Goal: Task Accomplishment & Management: Manage account settings

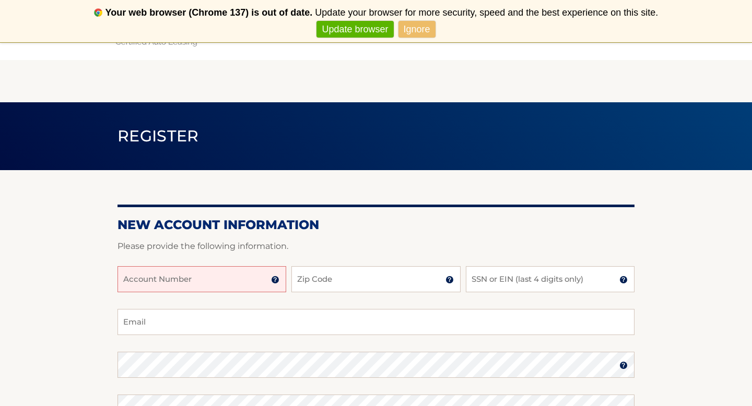
click at [180, 282] on input "Account Number" at bounding box center [202, 279] width 169 height 26
type input "44455984516"
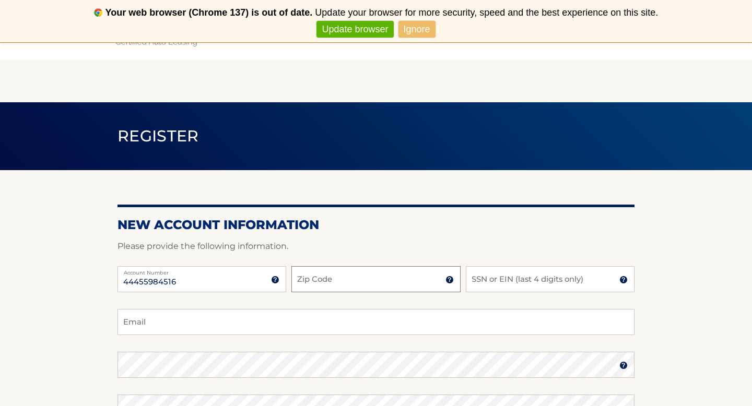
click at [317, 292] on input "Zip Code" at bounding box center [375, 279] width 169 height 26
type input "33010"
click at [506, 277] on input "SSN or EIN (last 4 digits only)" at bounding box center [550, 279] width 169 height 26
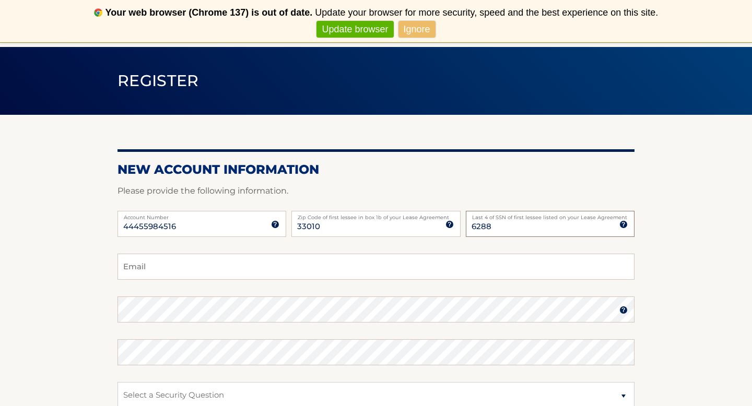
scroll to position [79, 0]
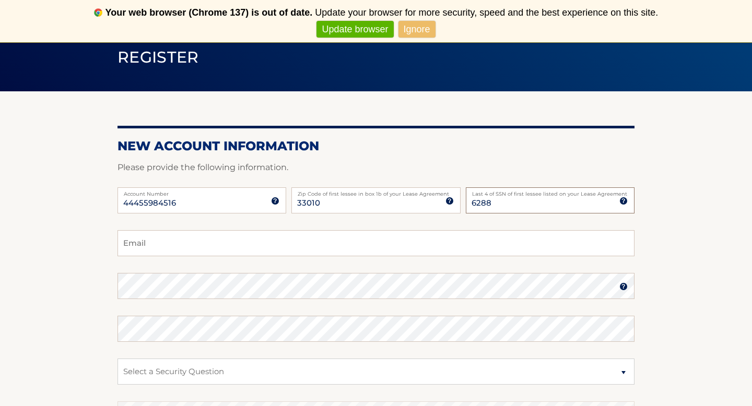
type input "6288"
click at [413, 253] on input "Email" at bounding box center [376, 243] width 517 height 26
type input "carmenjuliap69@gmail.com"
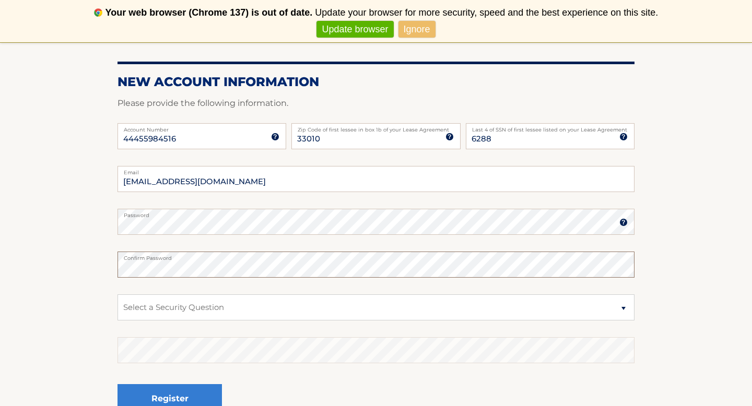
scroll to position [166, 0]
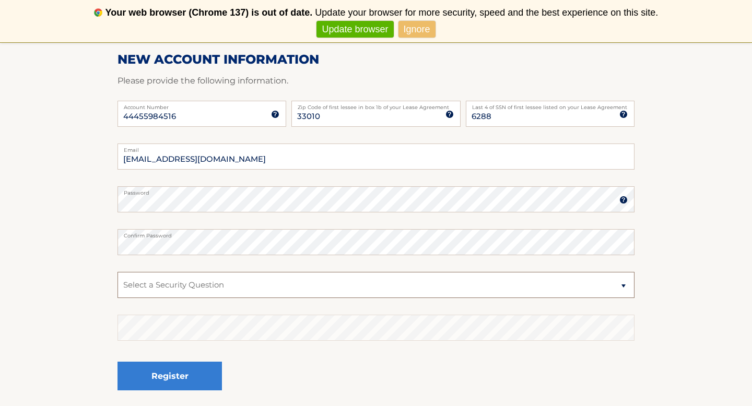
click at [305, 282] on select "Select a Security Question What was the name of your elementary school? What is…" at bounding box center [376, 285] width 517 height 26
select select "4"
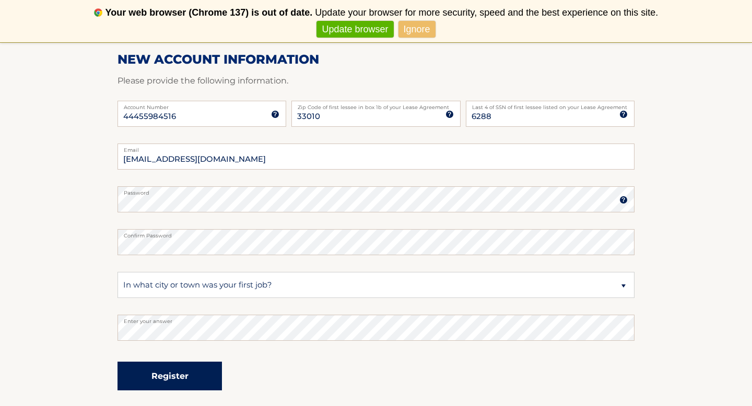
click at [174, 381] on button "Register" at bounding box center [170, 376] width 104 height 29
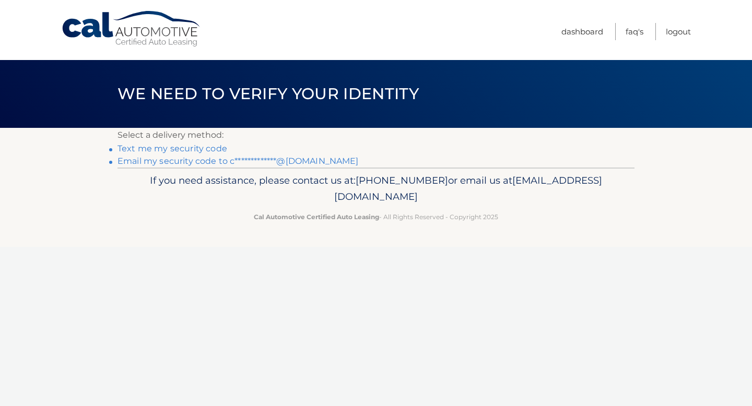
click at [191, 148] on link "Text me my security code" at bounding box center [173, 149] width 110 height 10
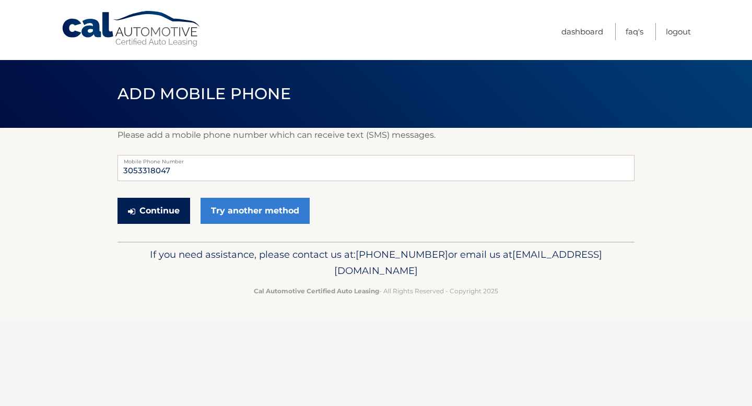
click at [159, 220] on button "Continue" at bounding box center [154, 211] width 73 height 26
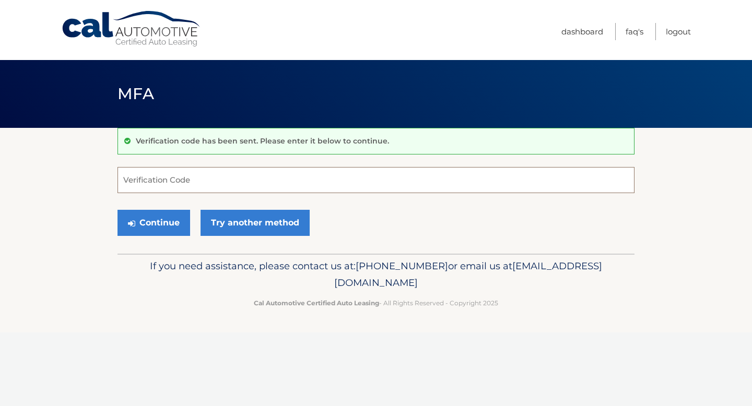
click at [185, 178] on input "Verification Code" at bounding box center [376, 180] width 517 height 26
type input "792521"
click at [159, 233] on button "Continue" at bounding box center [154, 223] width 73 height 26
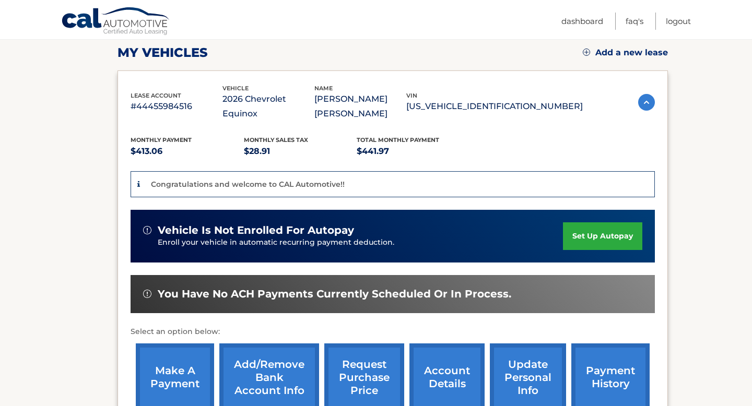
scroll to position [147, 0]
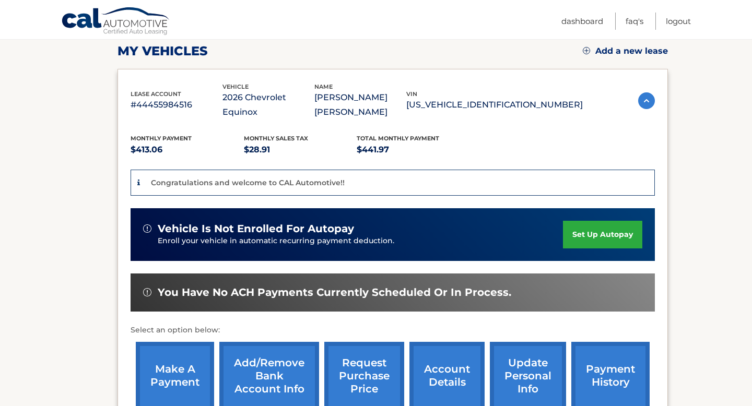
click at [606, 230] on link "set up autopay" at bounding box center [602, 235] width 79 height 28
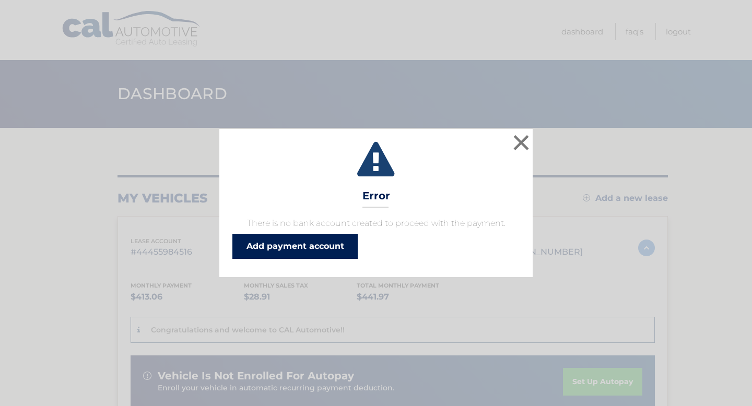
click at [340, 244] on link "Add payment account" at bounding box center [294, 246] width 125 height 25
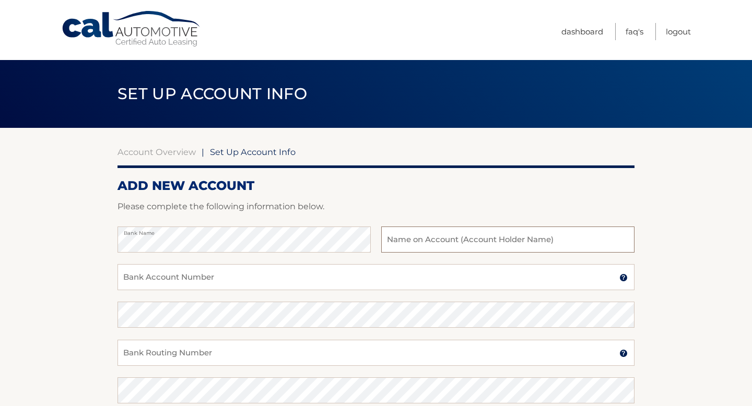
click at [451, 243] on input "text" at bounding box center [507, 240] width 253 height 26
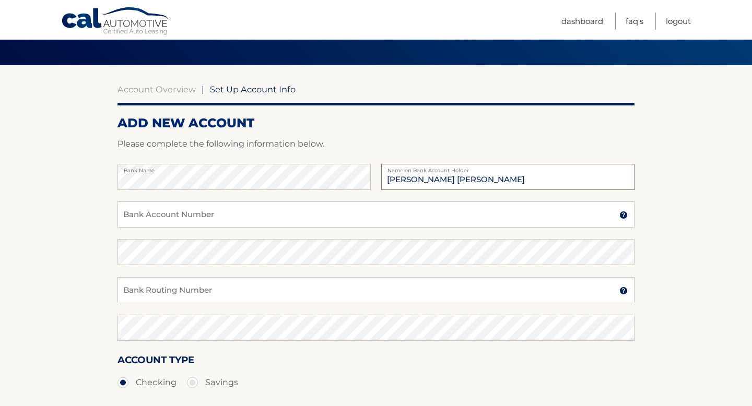
scroll to position [77, 0]
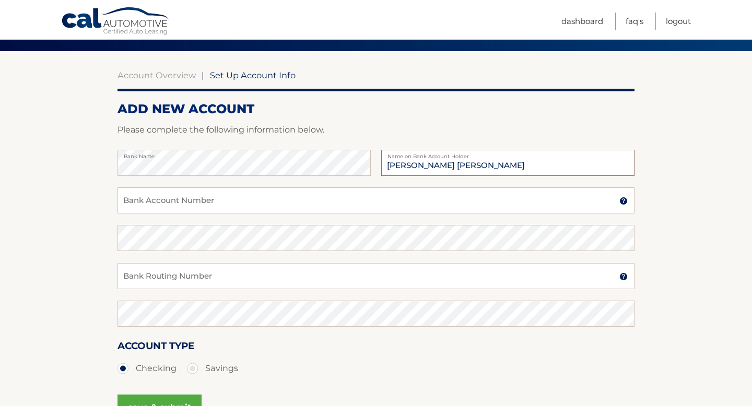
type input "[PERSON_NAME] [PERSON_NAME]"
click at [402, 197] on input "Bank Account Number" at bounding box center [376, 201] width 517 height 26
type input "229058555809"
click at [285, 278] on input "Bank Routing Number" at bounding box center [376, 276] width 517 height 26
type input "063100277"
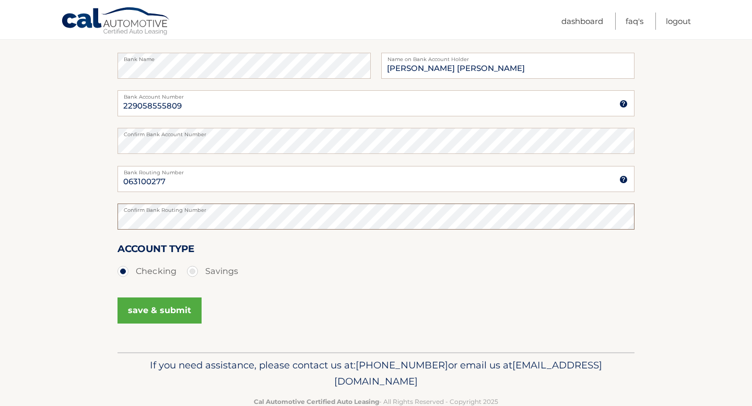
scroll to position [199, 0]
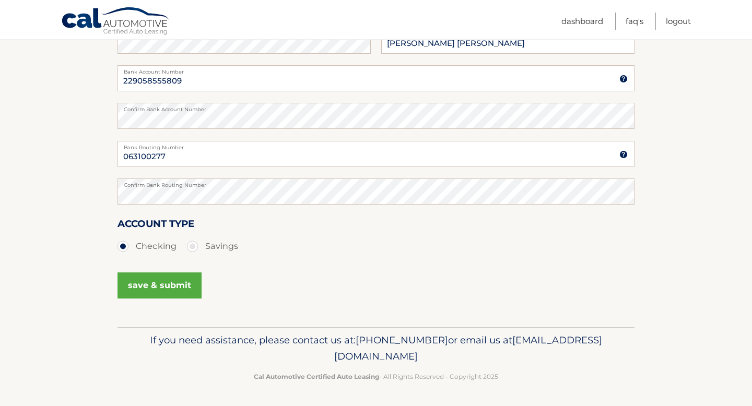
click at [173, 292] on button "save & submit" at bounding box center [160, 286] width 84 height 26
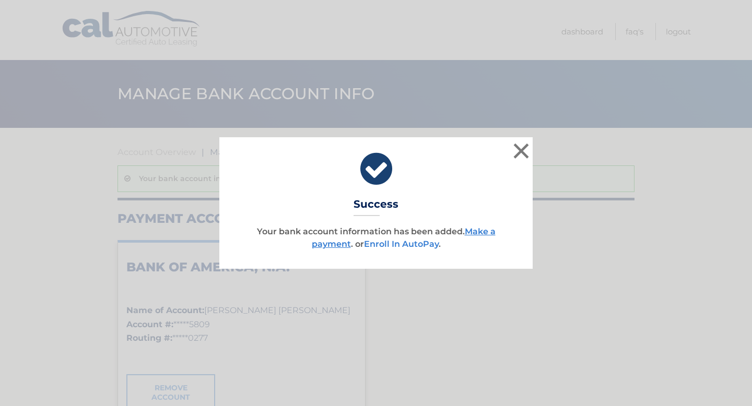
click at [427, 241] on link "Enroll In AutoPay" at bounding box center [401, 244] width 75 height 10
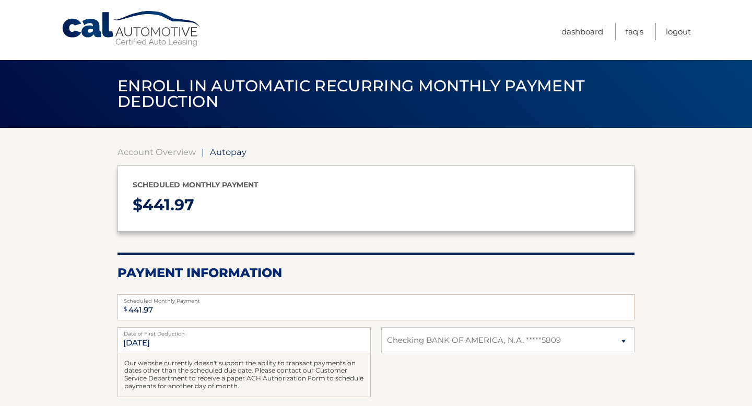
select select "ODE1MTQ4YzMtMmQyOS00YjllLWIyMjktODkyMTk1MWIyN2Mz"
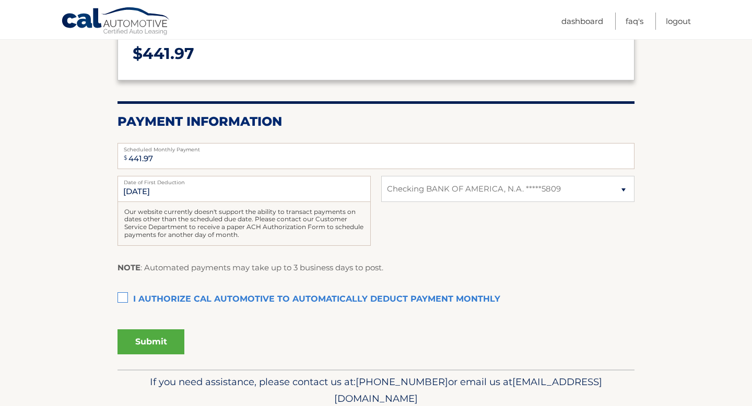
scroll to position [166, 0]
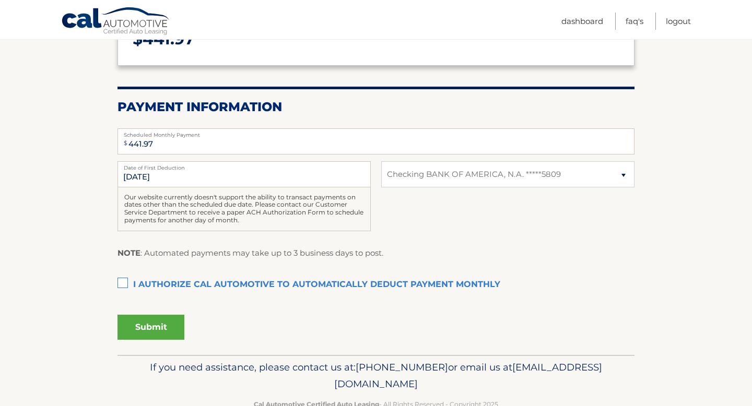
click at [193, 280] on label "I authorize cal automotive to automatically deduct payment monthly This checkbo…" at bounding box center [376, 285] width 517 height 21
click at [0, 0] on input "I authorize cal automotive to automatically deduct payment monthly This checkbo…" at bounding box center [0, 0] width 0 height 0
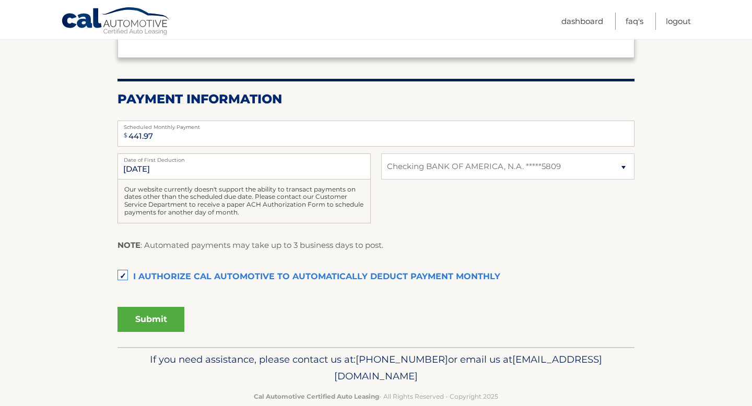
click at [156, 324] on button "Submit" at bounding box center [151, 319] width 67 height 25
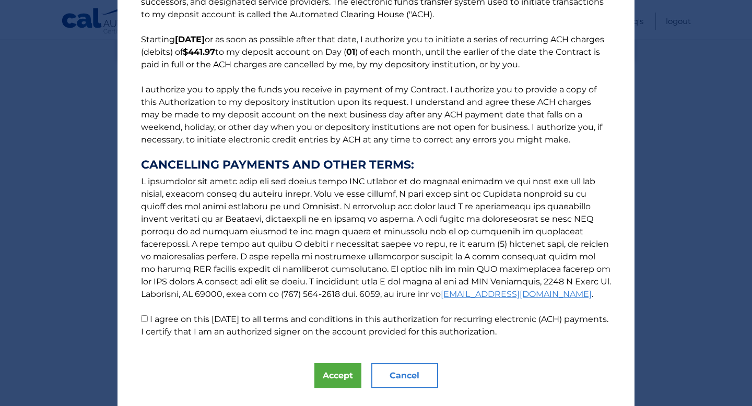
scroll to position [87, 0]
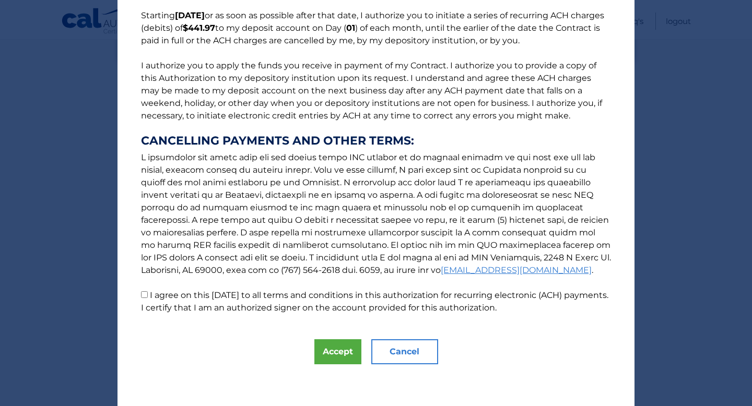
click at [147, 296] on input "I agree on this 08/26/2025 to all terms and conditions in this authorization fo…" at bounding box center [144, 294] width 7 height 7
checkbox input "true"
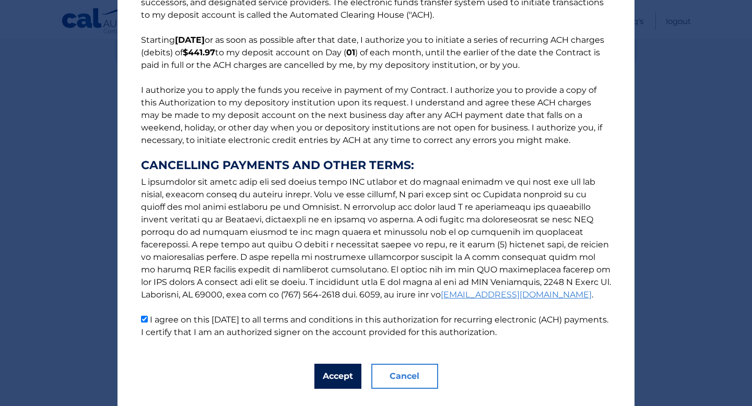
click at [345, 378] on button "Accept" at bounding box center [337, 376] width 47 height 25
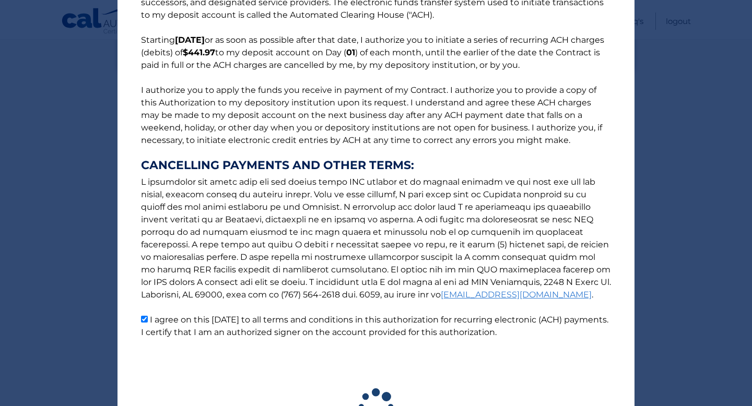
scroll to position [165, 0]
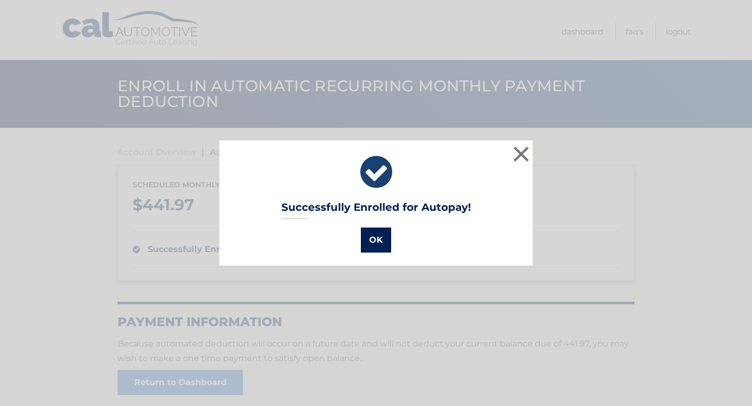
click at [377, 241] on button "OK" at bounding box center [376, 240] width 30 height 25
